Goal: Task Accomplishment & Management: Complete application form

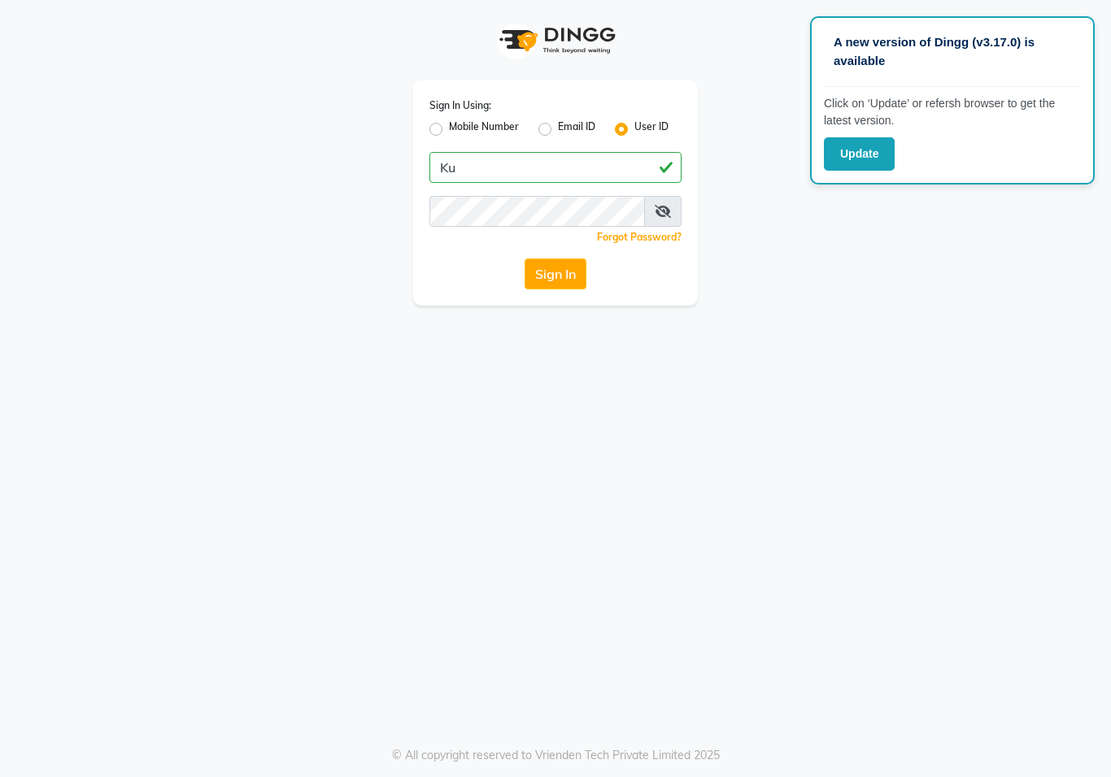
type input "K"
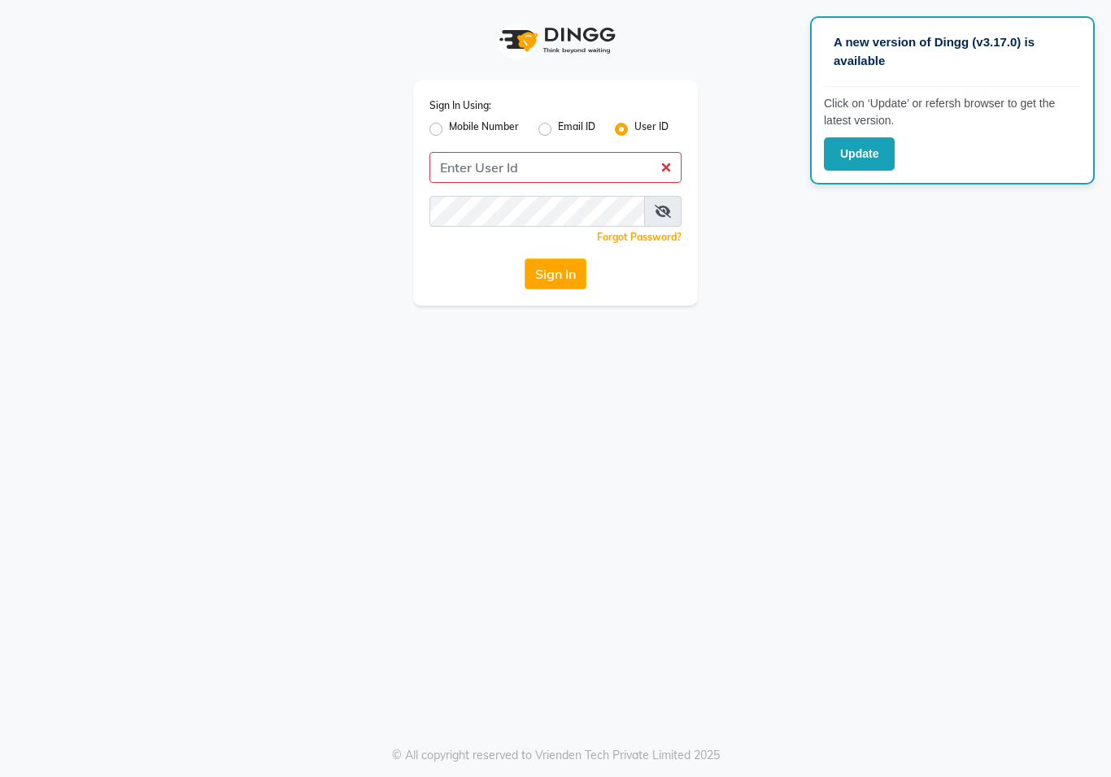
click at [558, 128] on label "Email ID" at bounding box center [576, 130] width 37 height 20
click at [558, 128] on input "Email ID" at bounding box center [563, 125] width 11 height 11
radio input "true"
click at [528, 170] on input "Username" at bounding box center [555, 167] width 252 height 31
click at [634, 128] on label "User ID" at bounding box center [651, 130] width 34 height 20
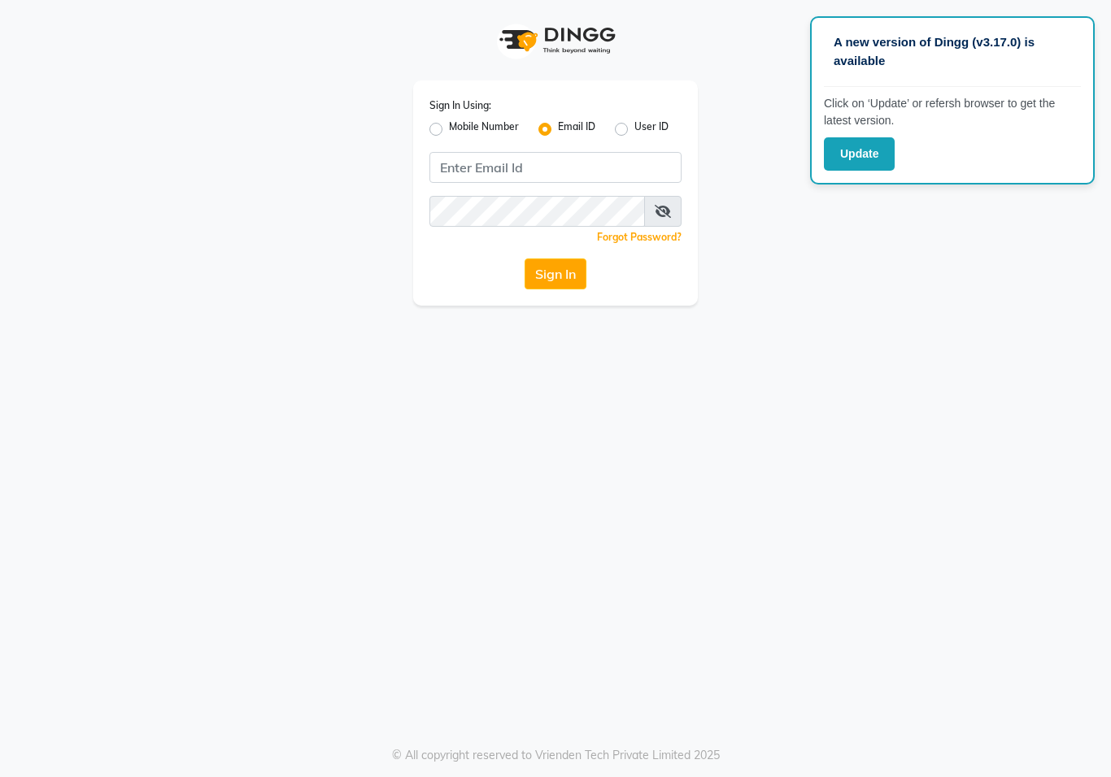
click at [634, 128] on input "User ID" at bounding box center [639, 125] width 11 height 11
radio input "true"
radio input "false"
click at [480, 171] on input "Username" at bounding box center [555, 167] width 252 height 31
type input "K"
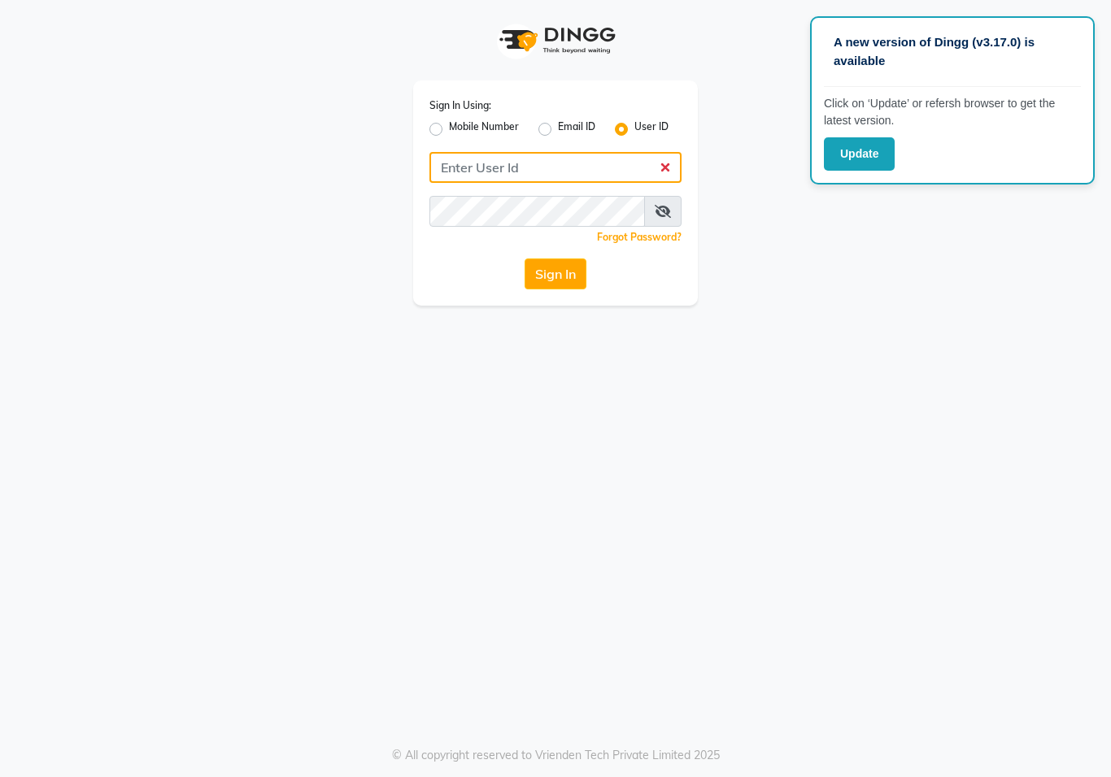
type input "K"
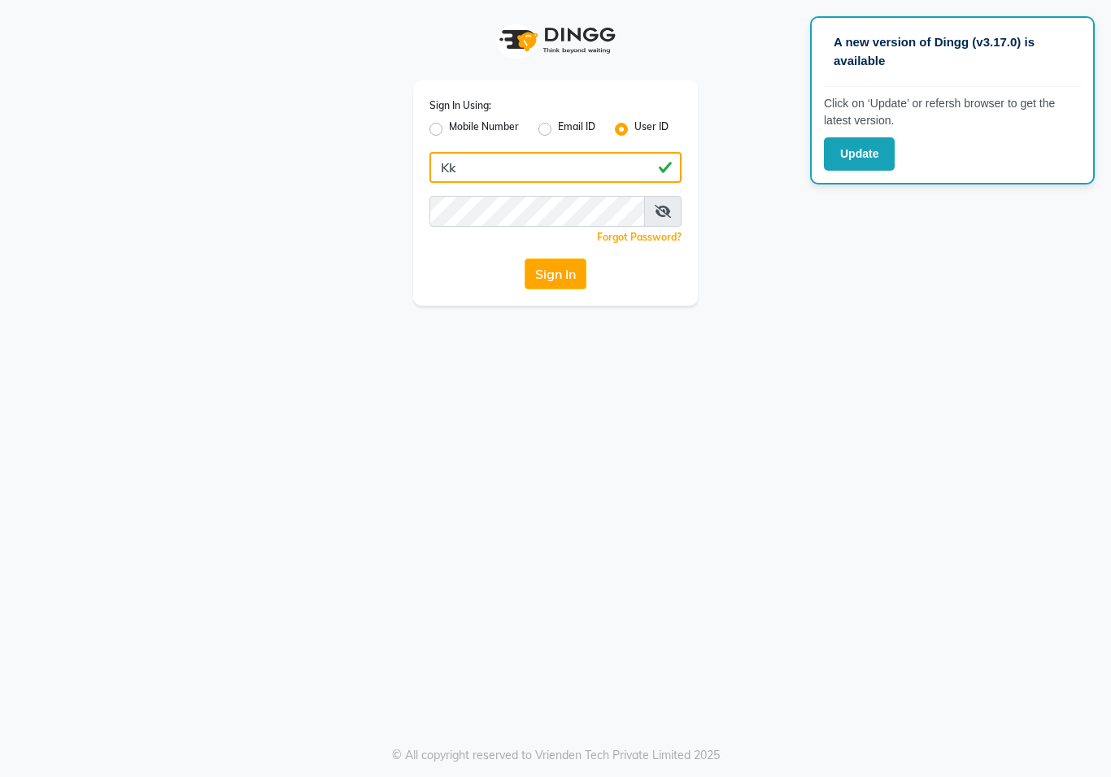
type input "K"
type input "[PERSON_NAME]"
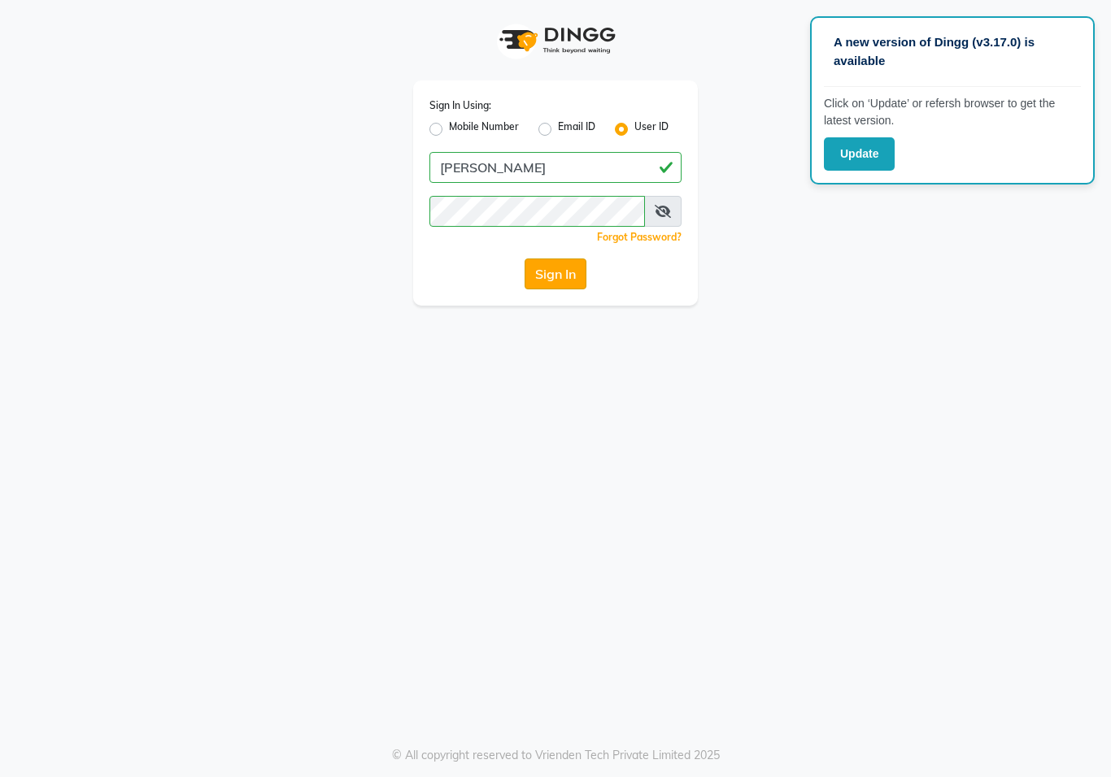
click at [544, 272] on button "Sign In" at bounding box center [555, 274] width 62 height 31
